Goal: Entertainment & Leisure: Consume media (video, audio)

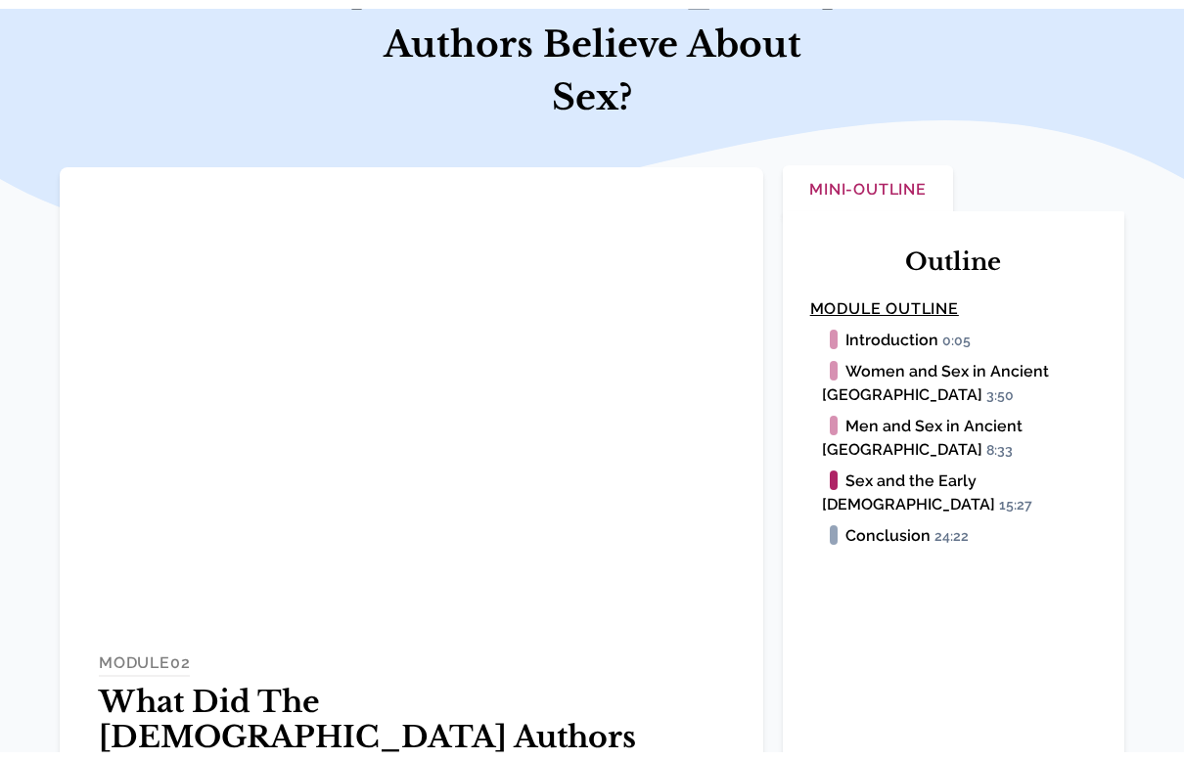
scroll to position [23, 0]
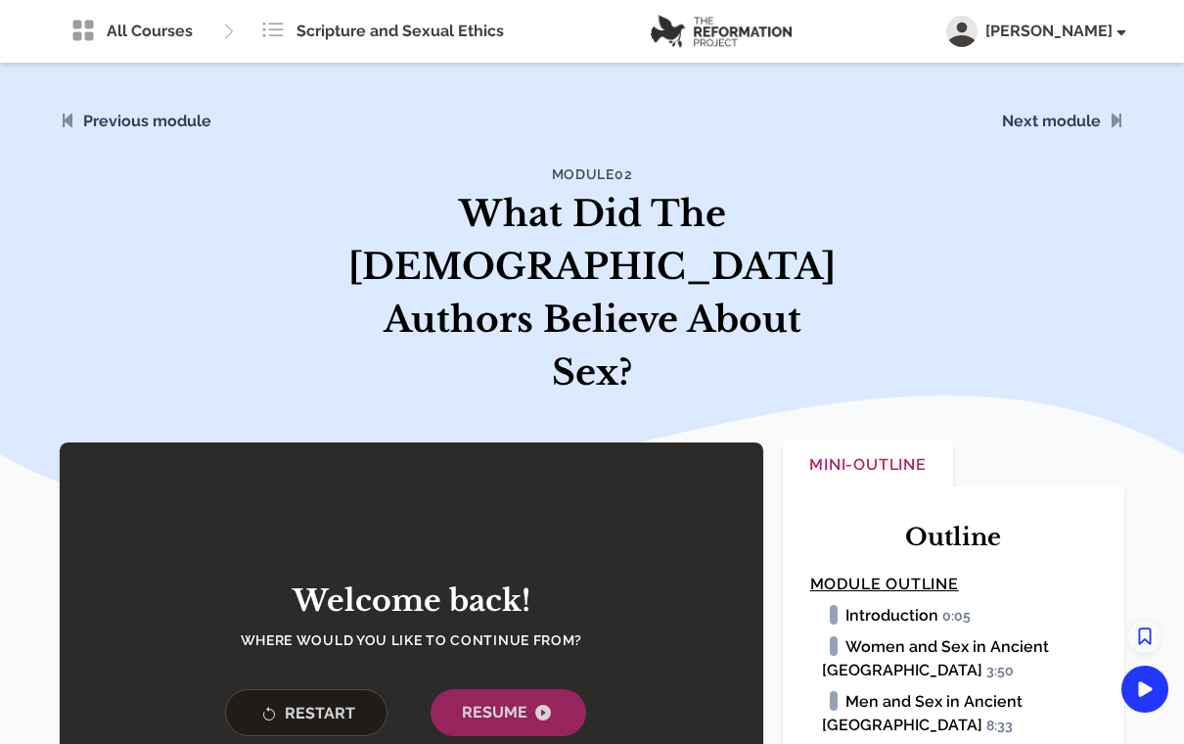
click at [526, 700] on span "Resume" at bounding box center [508, 711] width 93 height 23
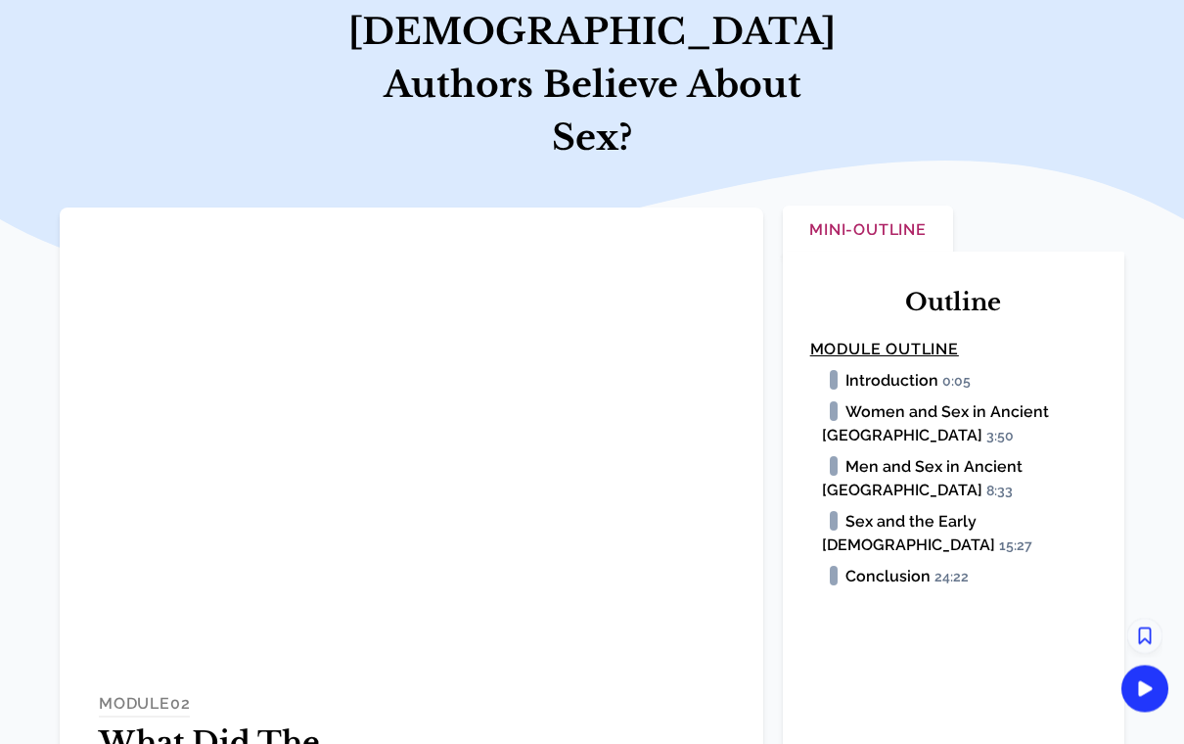
scroll to position [236, 0]
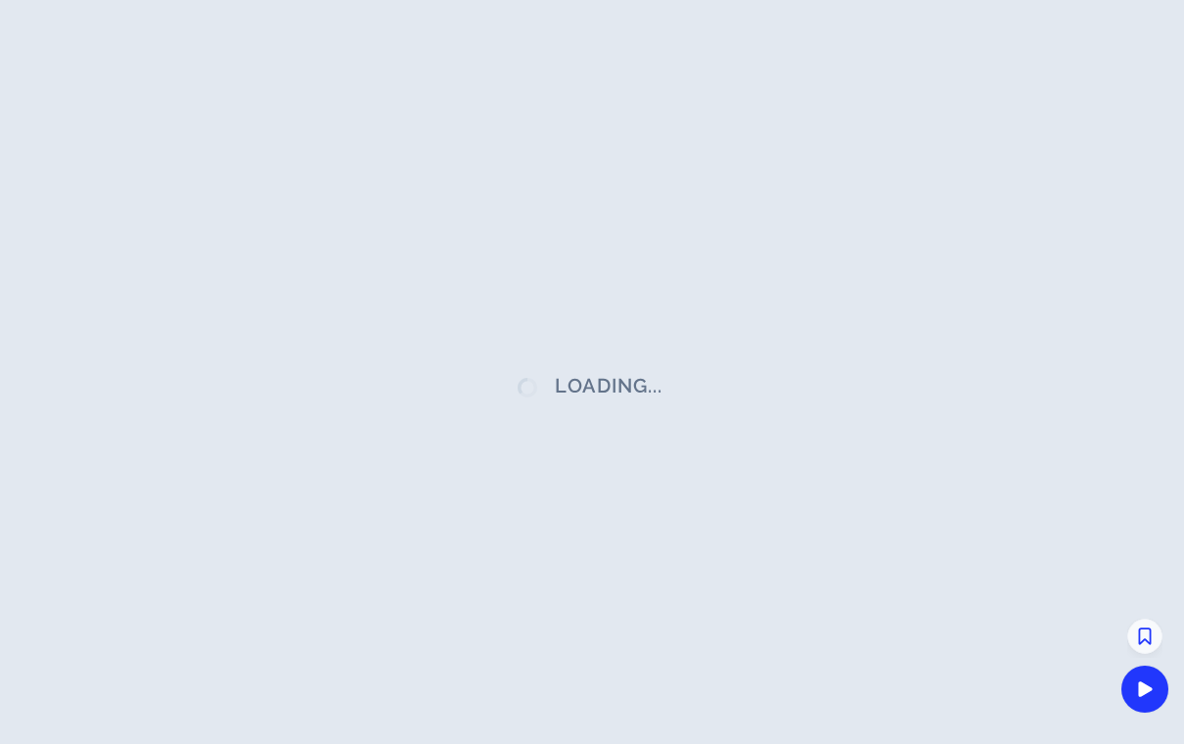
scroll to position [266, 0]
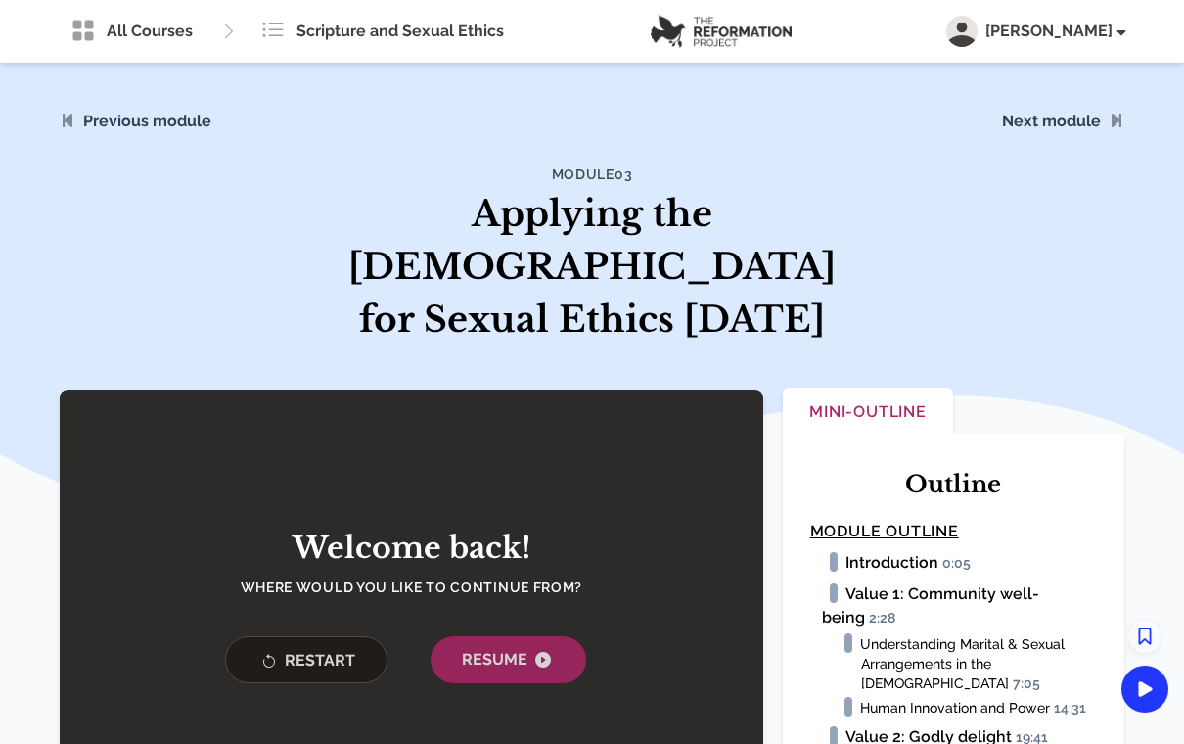
click at [558, 636] on button "Resume" at bounding box center [508, 659] width 156 height 47
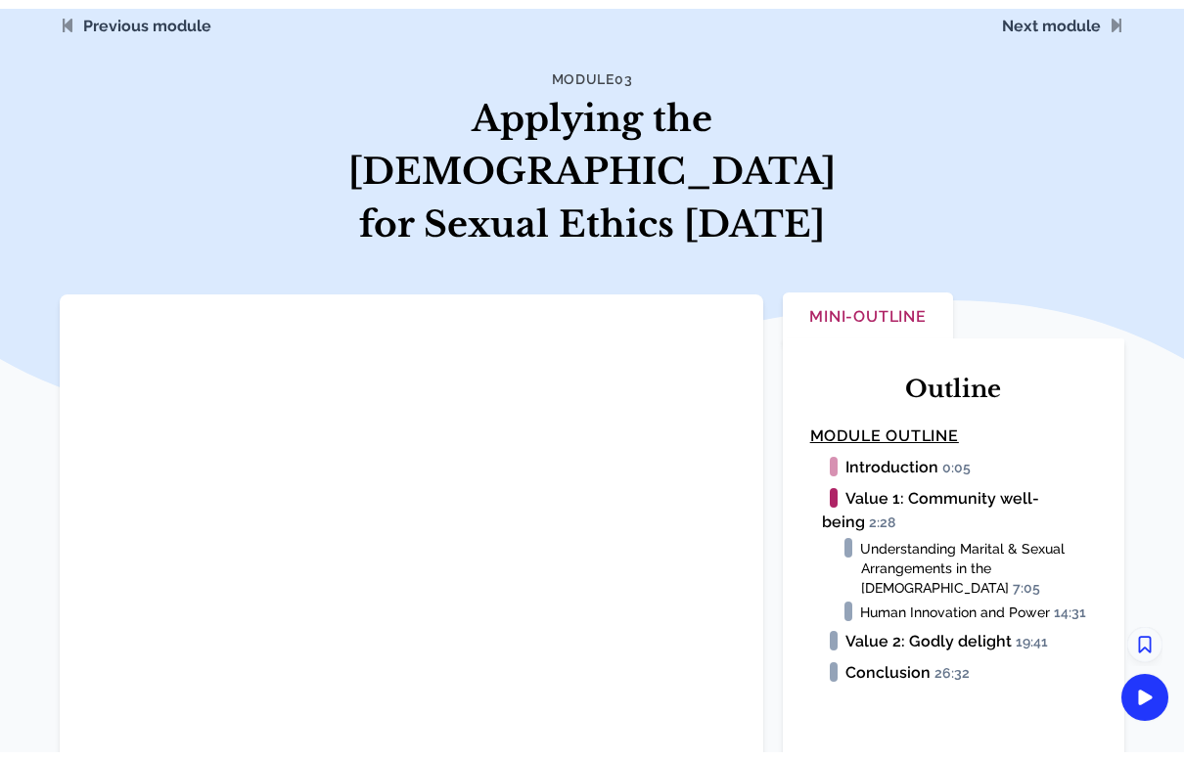
scroll to position [23, 0]
